Goal: Task Accomplishment & Management: Use online tool/utility

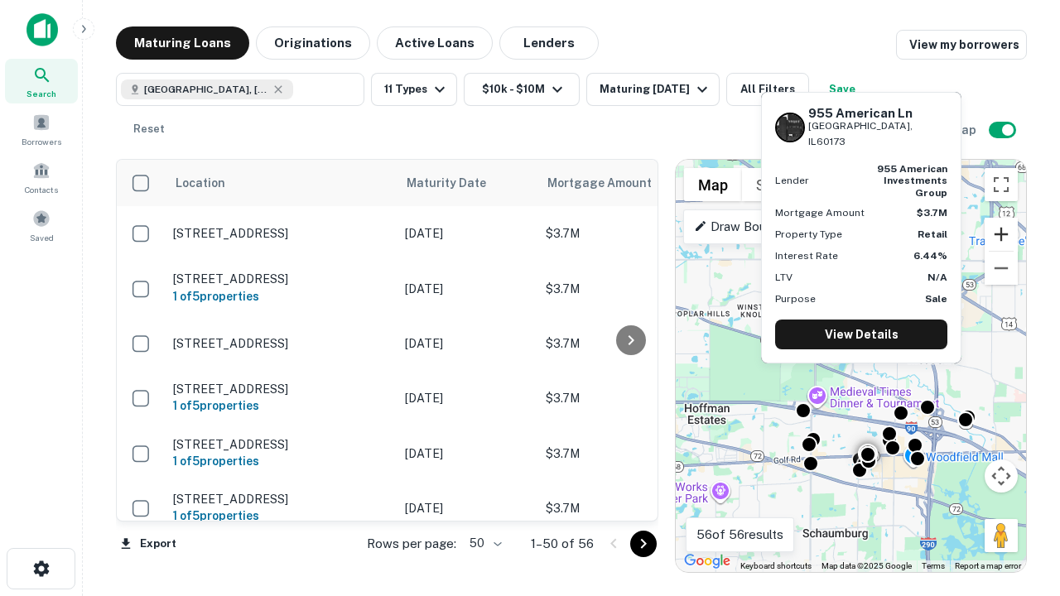
click at [1001, 234] on button "Zoom in" at bounding box center [1000, 234] width 33 height 33
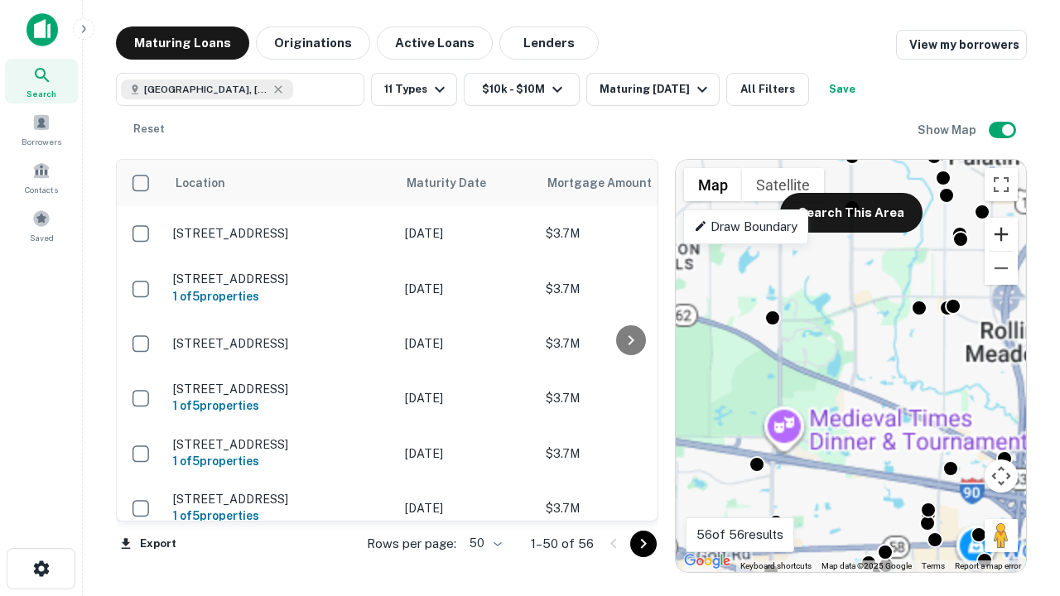
click at [1001, 234] on button "Zoom in" at bounding box center [1000, 234] width 33 height 33
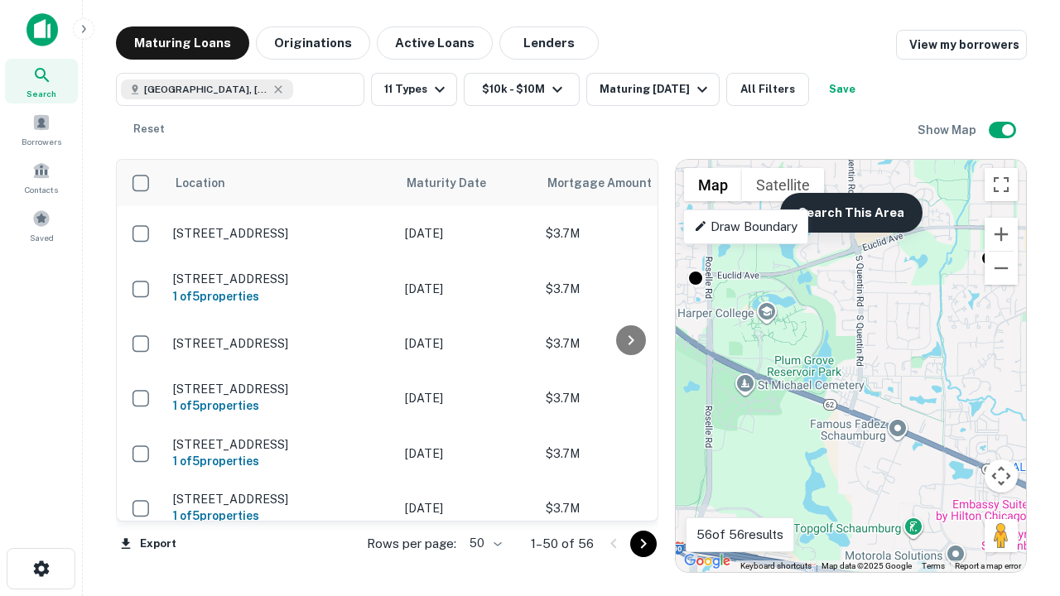
click at [850, 213] on button "Search This Area" at bounding box center [851, 213] width 142 height 40
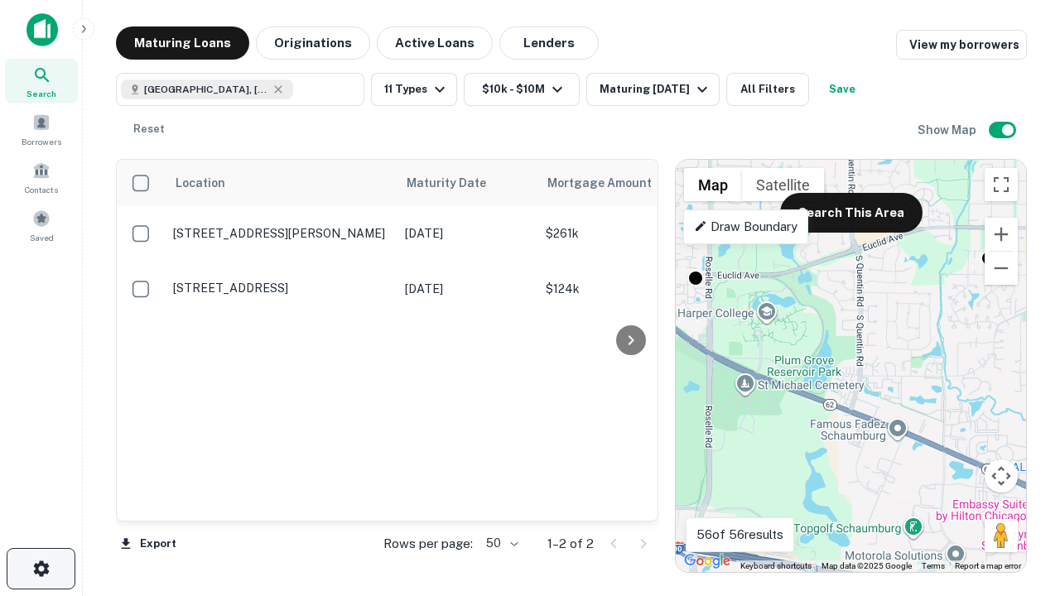
click at [41, 569] on icon "button" at bounding box center [41, 569] width 20 height 20
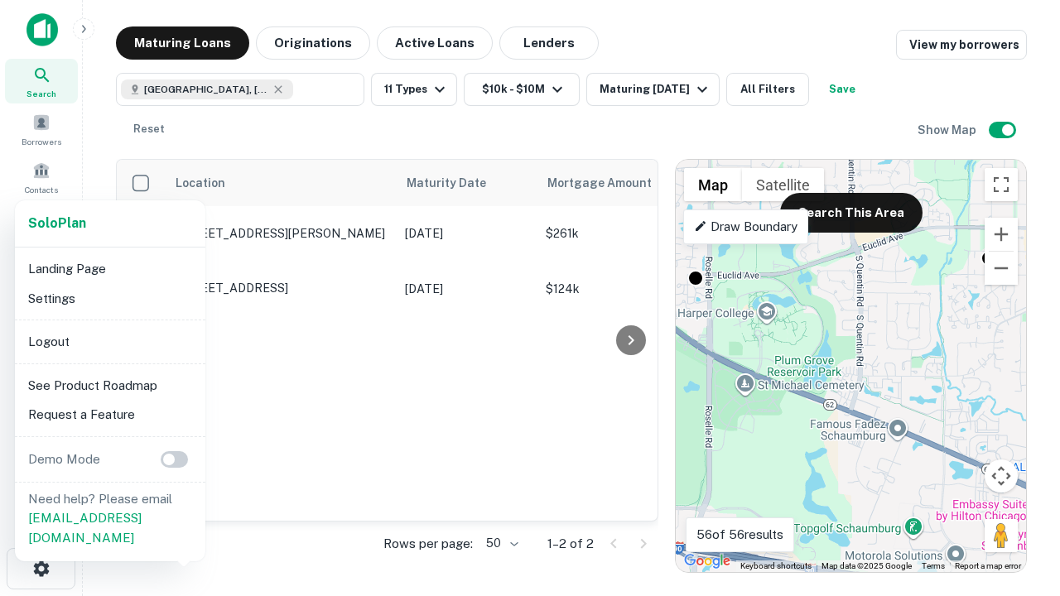
click at [109, 341] on li "Logout" at bounding box center [110, 342] width 177 height 30
